Goal: Task Accomplishment & Management: Manage account settings

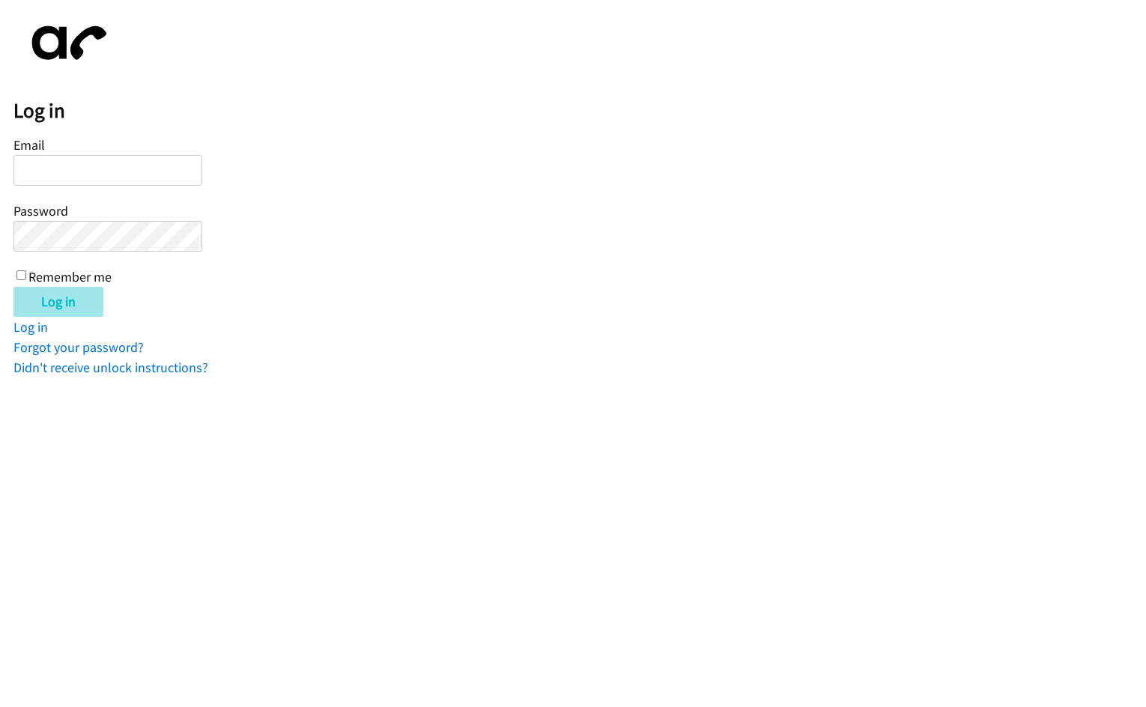
type input "[EMAIL_ADDRESS][DOMAIN_NAME]"
click at [70, 293] on input "Log in" at bounding box center [58, 302] width 90 height 30
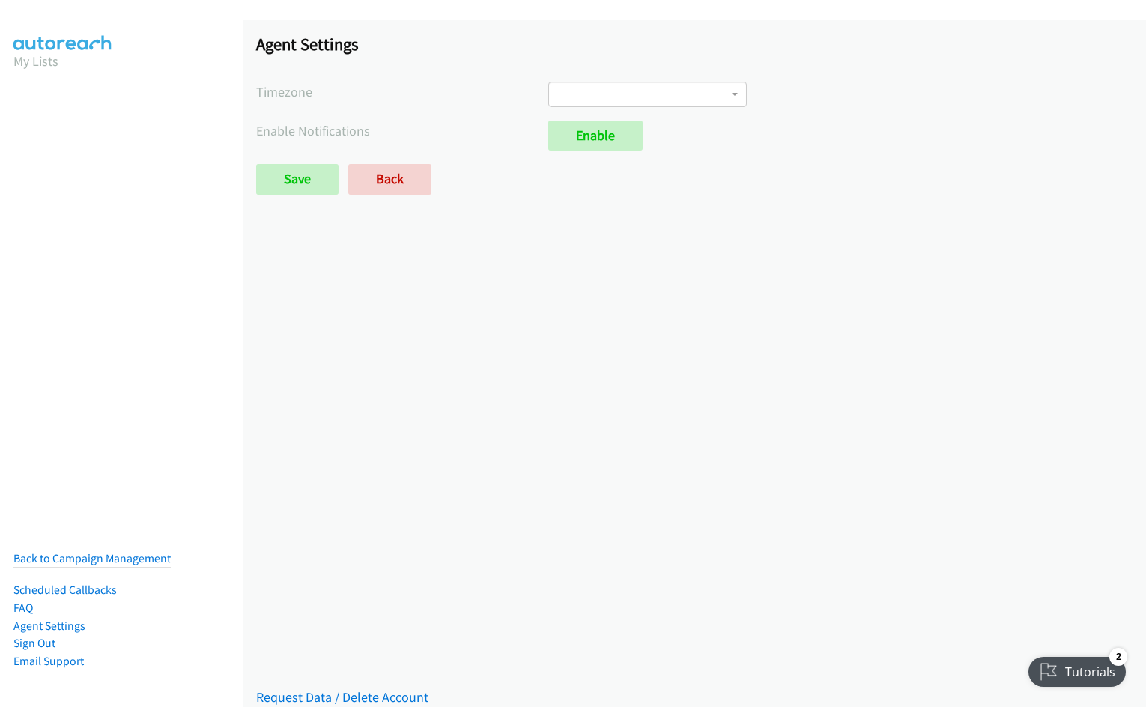
drag, startPoint x: 25, startPoint y: 631, endPoint x: 228, endPoint y: 604, distance: 204.6
click at [25, 636] on link "Sign Out" at bounding box center [34, 643] width 42 height 14
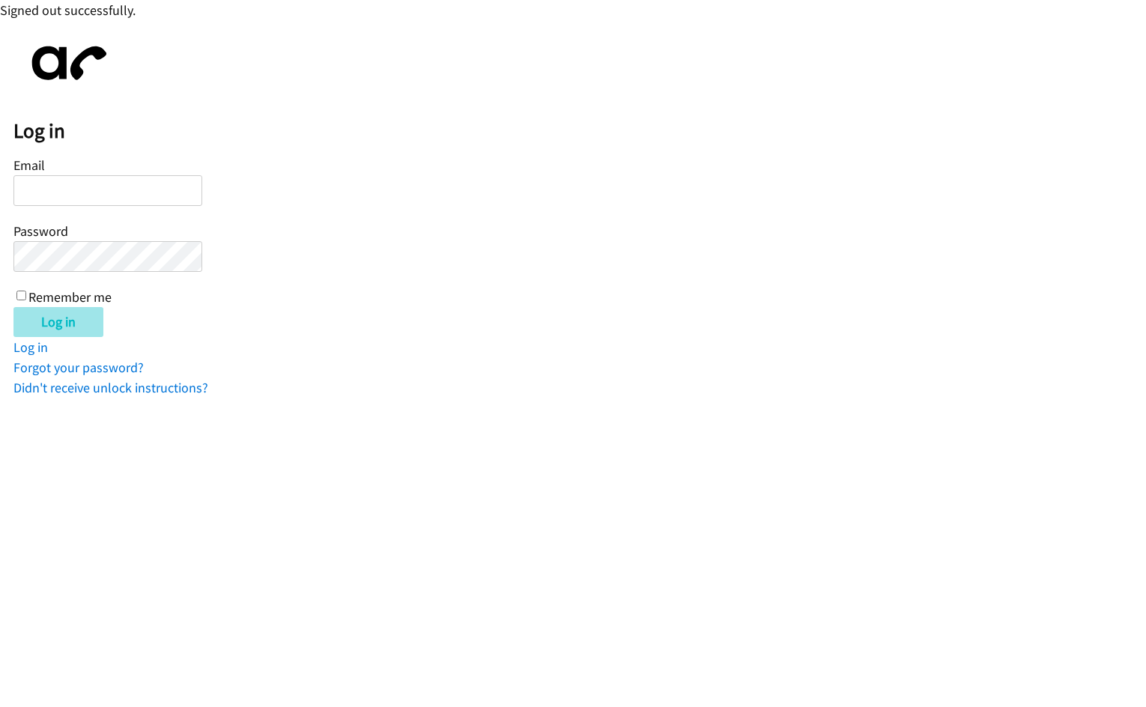
type input "[EMAIL_ADDRESS][DOMAIN_NAME]"
click at [37, 327] on input "Log in" at bounding box center [58, 322] width 90 height 30
